Goal: Task Accomplishment & Management: Complete application form

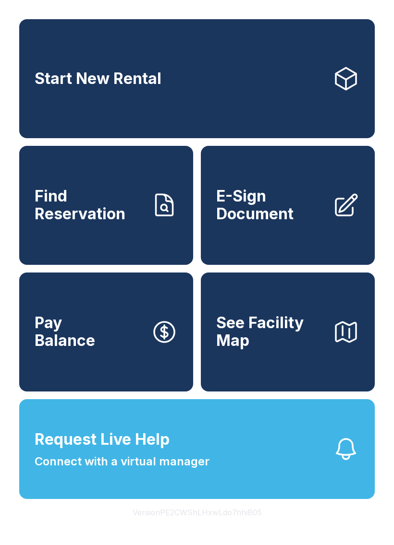
click at [279, 220] on span "E-Sign Document" at bounding box center [270, 205] width 108 height 35
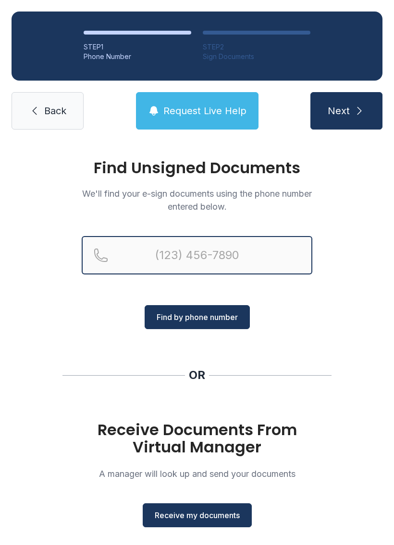
click at [190, 246] on input "Reservation phone number" at bounding box center [197, 255] width 230 height 38
type input "[PHONE_NUMBER]"
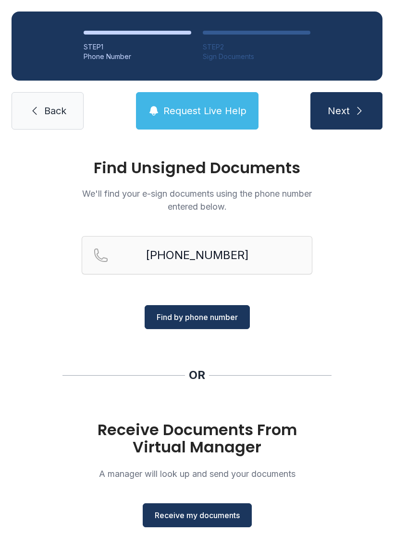
click at [223, 316] on span "Find by phone number" at bounding box center [196, 318] width 81 height 12
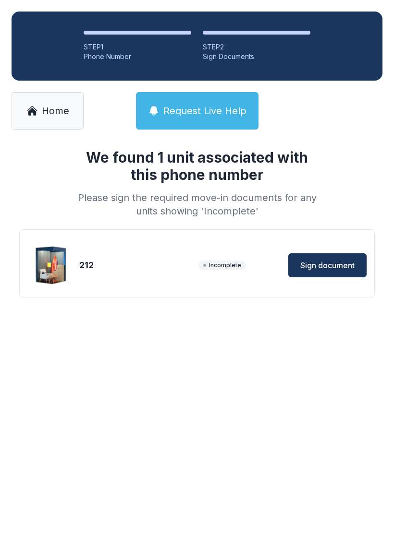
click at [312, 269] on span "Sign document" at bounding box center [327, 266] width 54 height 12
click at [212, 109] on span "Request Live Help" at bounding box center [204, 110] width 83 height 13
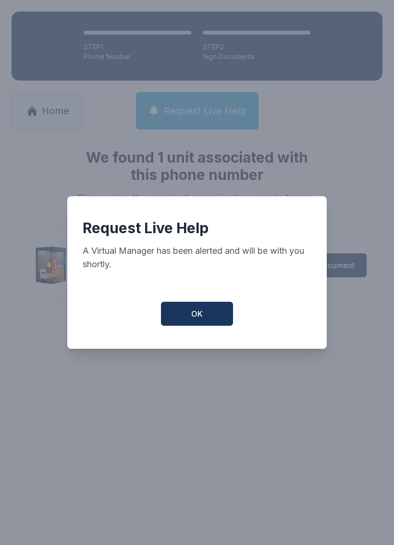
click at [198, 315] on span "OK" at bounding box center [197, 314] width 12 height 12
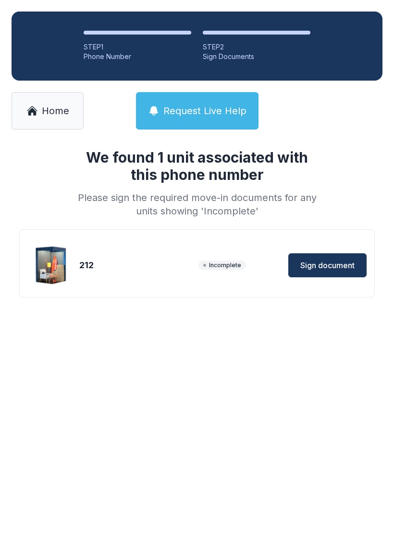
click at [115, 276] on div "212 Incomplete Sign document" at bounding box center [196, 265] width 339 height 48
click at [74, 265] on img at bounding box center [51, 265] width 46 height 46
click at [73, 265] on img at bounding box center [51, 265] width 46 height 46
click at [228, 265] on span "Incomplete" at bounding box center [222, 266] width 48 height 10
